Goal: Information Seeking & Learning: Learn about a topic

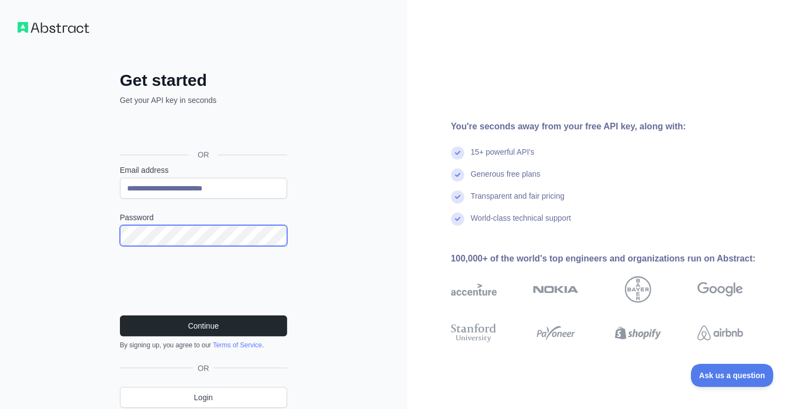
click at [120, 315] on button "Continue" at bounding box center [203, 325] width 167 height 21
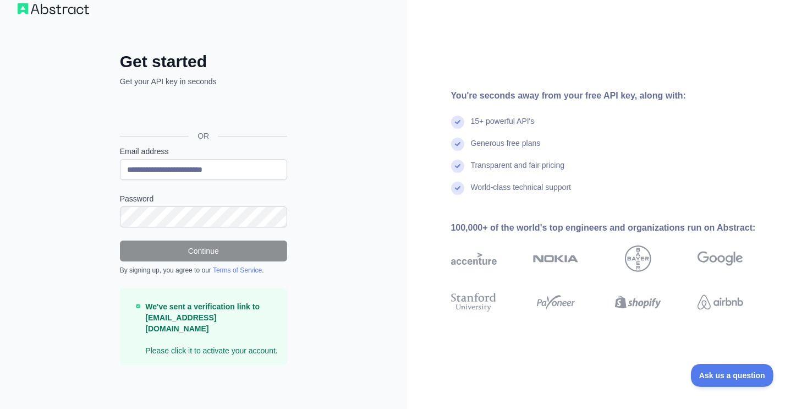
scroll to position [6, 0]
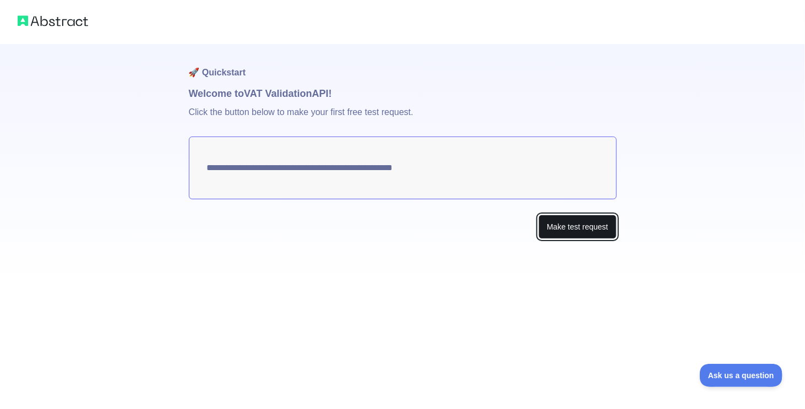
click at [562, 232] on button "Make test request" at bounding box center [577, 227] width 78 height 25
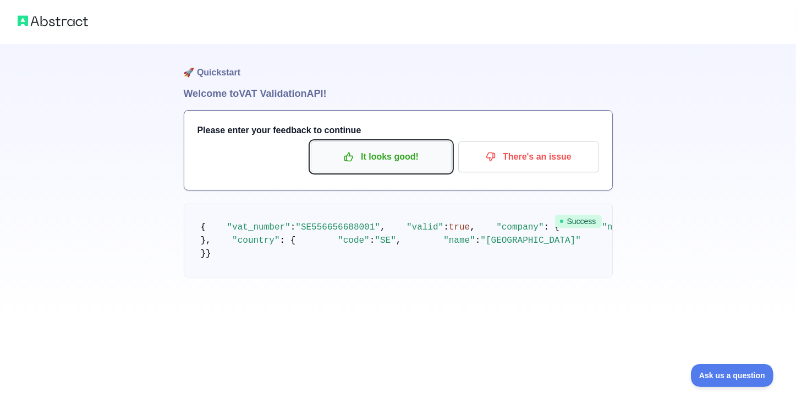
click at [385, 158] on p "It looks good!" at bounding box center [381, 156] width 124 height 19
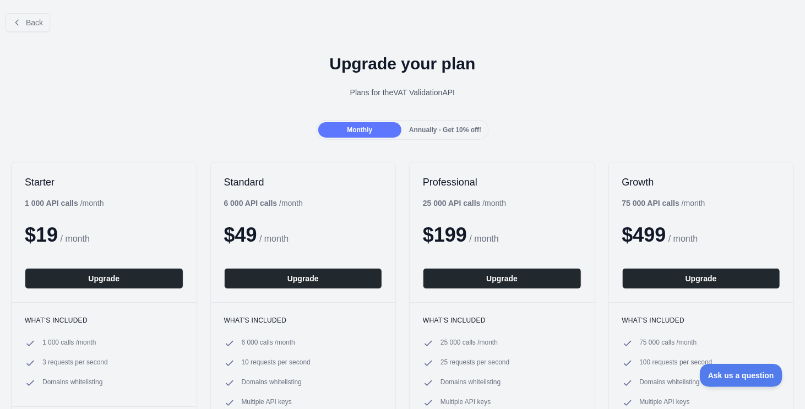
click at [438, 128] on span "Annually - Get 10% off!" at bounding box center [445, 130] width 72 height 8
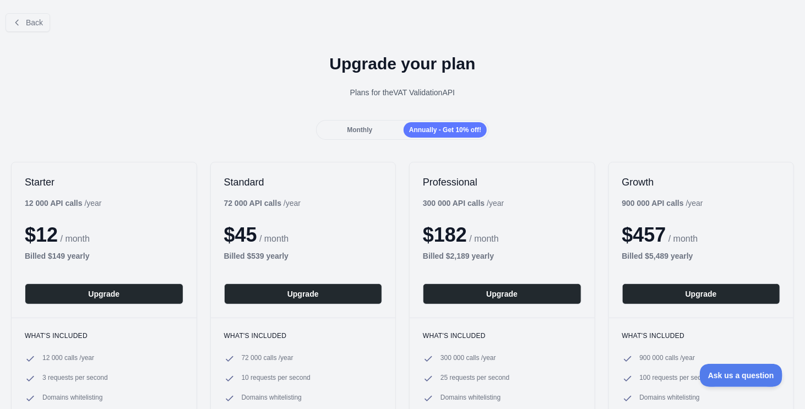
click at [372, 127] on div "Monthly" at bounding box center [359, 129] width 83 height 15
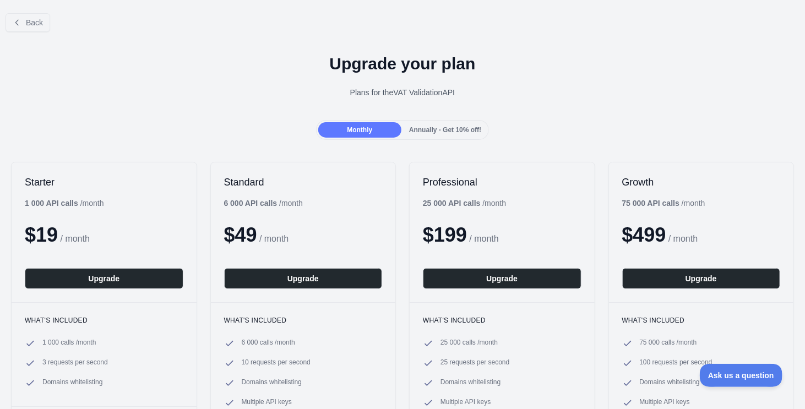
click at [427, 128] on span "Annually - Get 10% off!" at bounding box center [445, 130] width 72 height 8
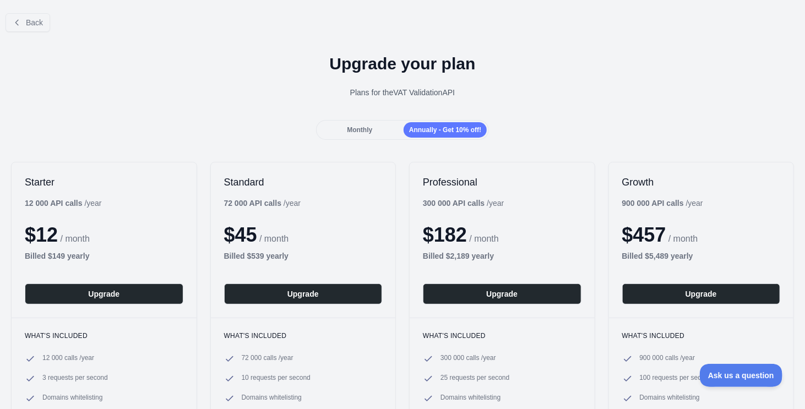
click at [343, 123] on div "Monthly" at bounding box center [359, 129] width 83 height 15
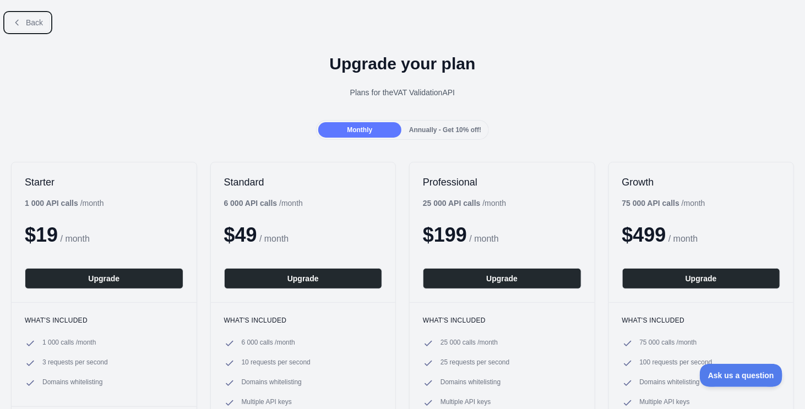
click at [33, 20] on span "Back" at bounding box center [34, 22] width 17 height 9
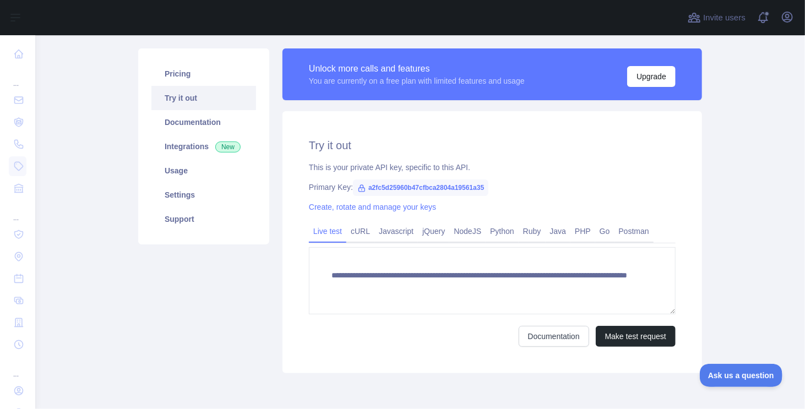
scroll to position [110, 0]
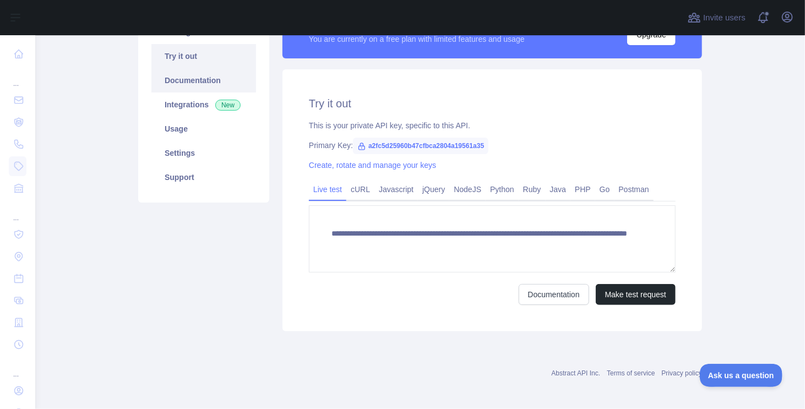
click at [189, 79] on link "Documentation" at bounding box center [203, 80] width 105 height 24
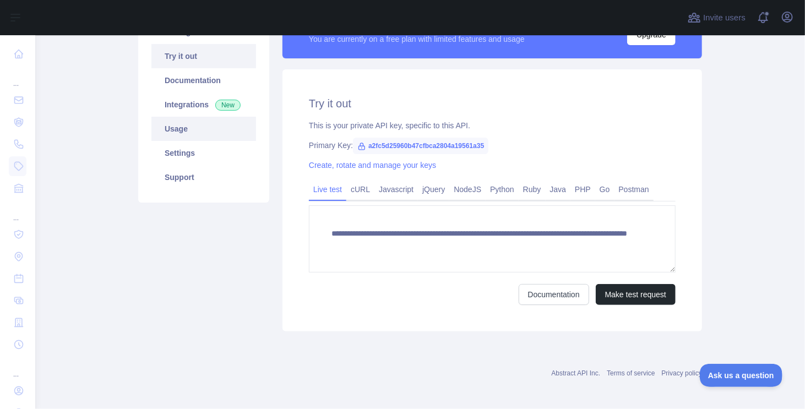
click at [184, 128] on link "Usage" at bounding box center [203, 129] width 105 height 24
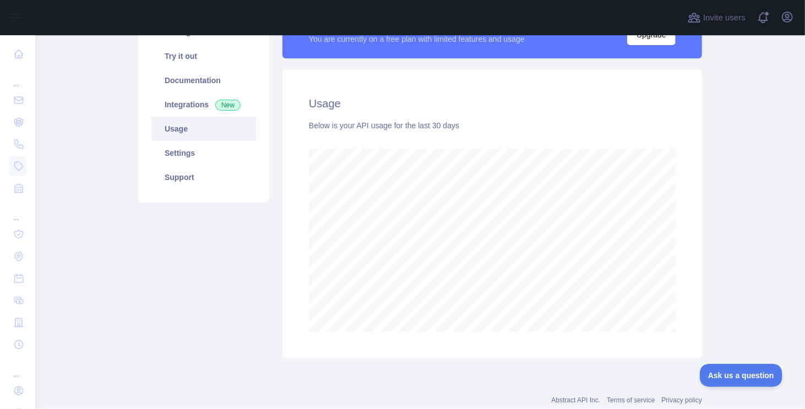
scroll to position [374, 761]
click at [187, 147] on link "Settings" at bounding box center [203, 153] width 105 height 24
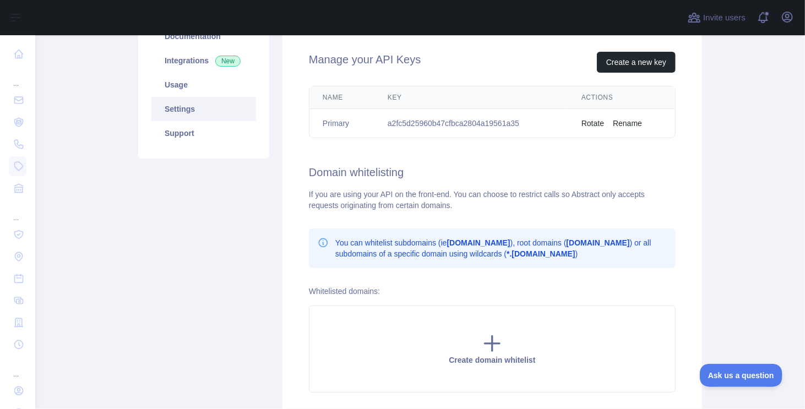
scroll to position [134, 0]
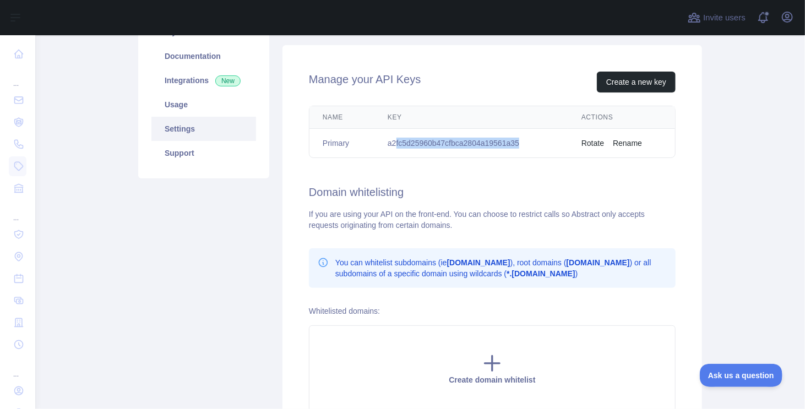
drag, startPoint x: 513, startPoint y: 141, endPoint x: 394, endPoint y: 141, distance: 119.4
click at [394, 141] on td "a2fc5d25960b47cfbca2804a19561a35" at bounding box center [471, 143] width 194 height 29
click at [381, 143] on td "a2fc5d25960b47cfbca2804a19561a35" at bounding box center [471, 143] width 194 height 29
drag, startPoint x: 411, startPoint y: 143, endPoint x: 552, endPoint y: 146, distance: 141.5
click at [552, 146] on td "a2fc5d25960b47cfbca2804a19561a35" at bounding box center [471, 143] width 194 height 29
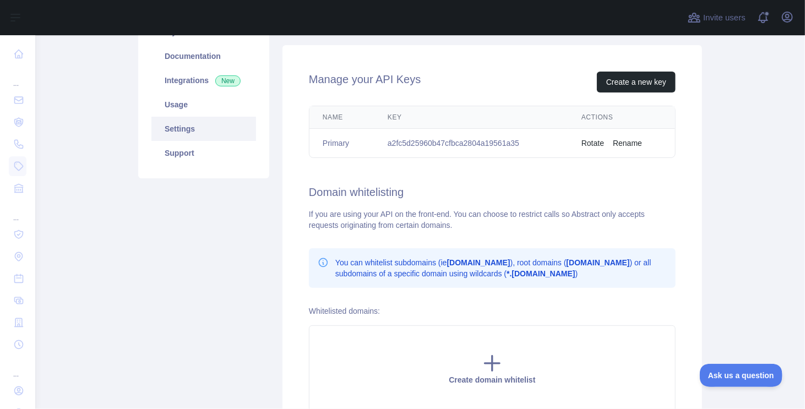
click at [515, 182] on div "Manage your API Keys Create a new key Name Key Actions Primary a2fc5d25960b47cf…" at bounding box center [491, 241] width 419 height 393
drag, startPoint x: 385, startPoint y: 142, endPoint x: 520, endPoint y: 147, distance: 134.9
click at [518, 147] on td "a2fc5d25960b47cfbca2804a19561a35" at bounding box center [471, 143] width 194 height 29
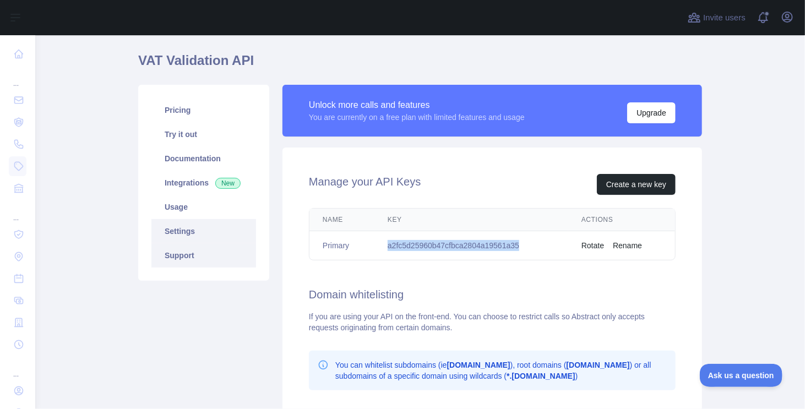
scroll to position [0, 0]
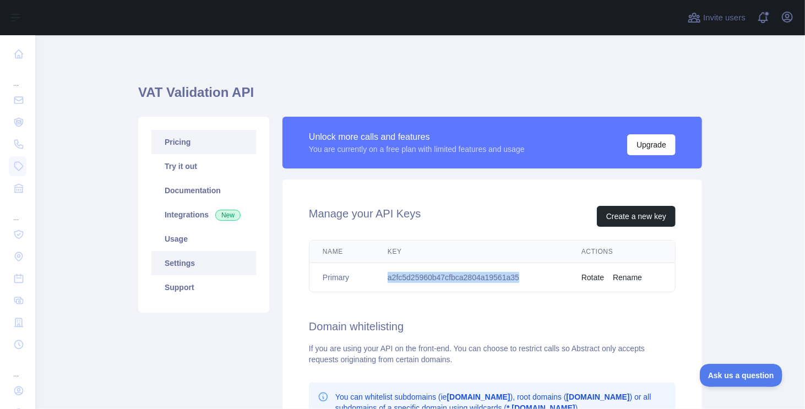
click at [178, 146] on link "Pricing" at bounding box center [203, 142] width 105 height 24
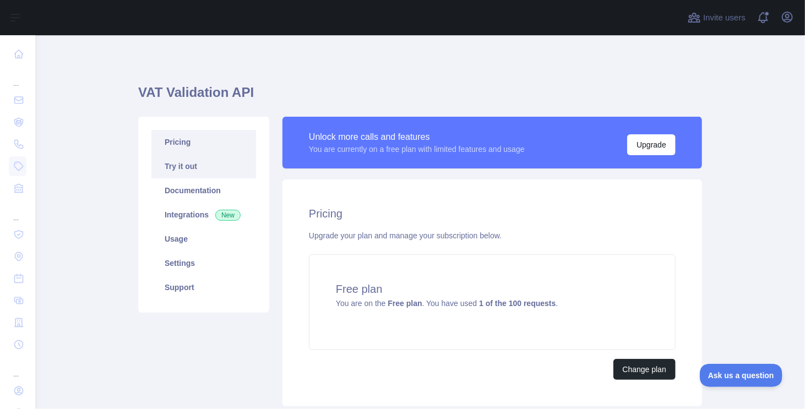
click at [179, 164] on link "Try it out" at bounding box center [203, 166] width 105 height 24
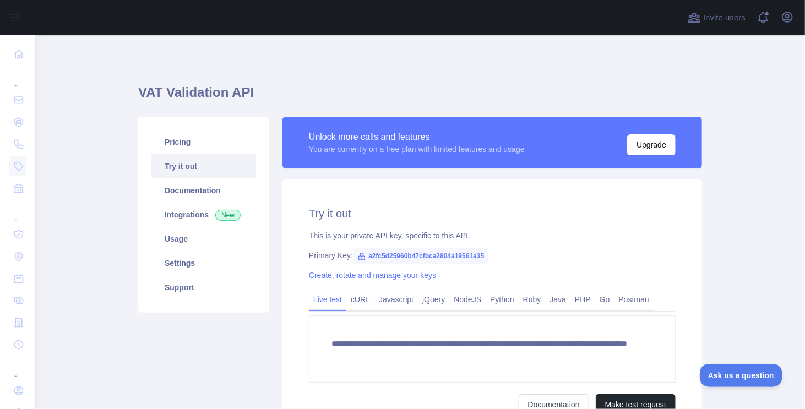
click at [343, 206] on h2 "Try it out" at bounding box center [492, 213] width 367 height 15
drag, startPoint x: 362, startPoint y: 256, endPoint x: 491, endPoint y: 259, distance: 129.9
click at [491, 259] on div "Primary Key: a2fc5d25960b47cfbca2804a19561a35" at bounding box center [492, 255] width 367 height 11
copy span "a2fc5d25960b47cfbca2804a19561a35"
click at [203, 134] on link "Pricing" at bounding box center [203, 142] width 105 height 24
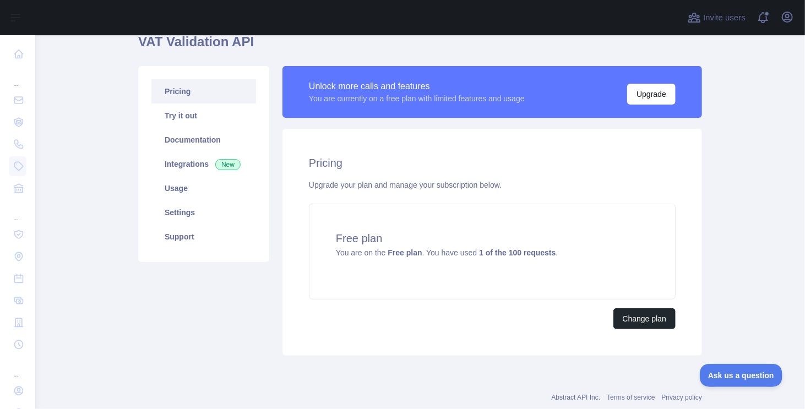
scroll to position [55, 0]
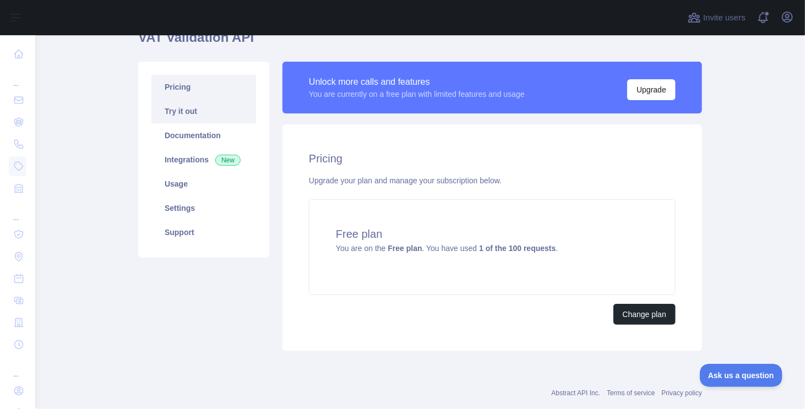
click at [196, 107] on link "Try it out" at bounding box center [203, 111] width 105 height 24
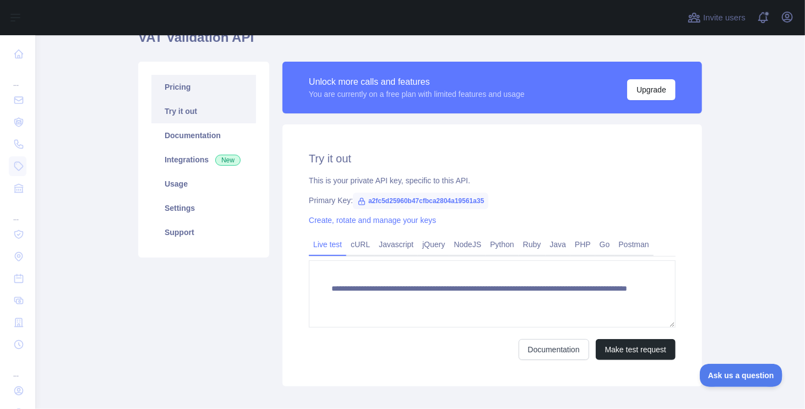
click at [198, 91] on link "Pricing" at bounding box center [203, 87] width 105 height 24
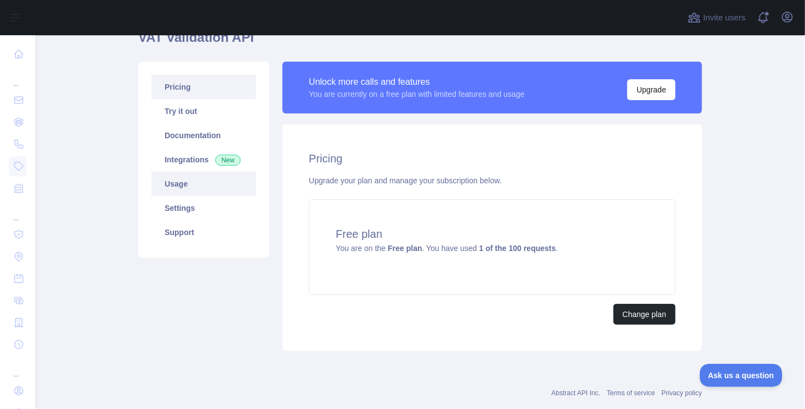
click at [200, 190] on link "Usage" at bounding box center [203, 184] width 105 height 24
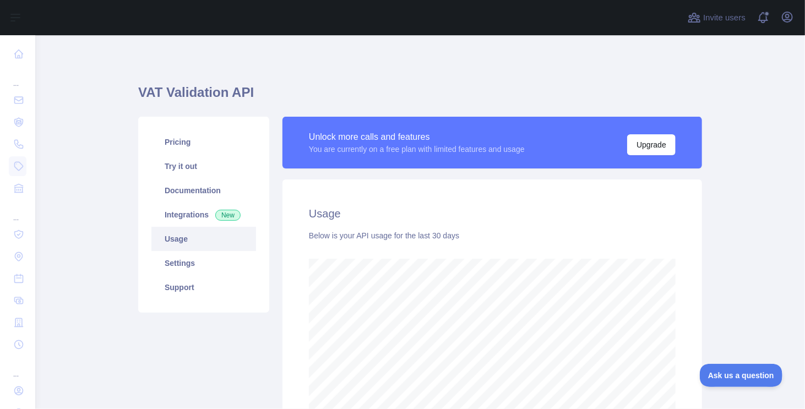
scroll to position [374, 761]
